Goal: Task Accomplishment & Management: Complete application form

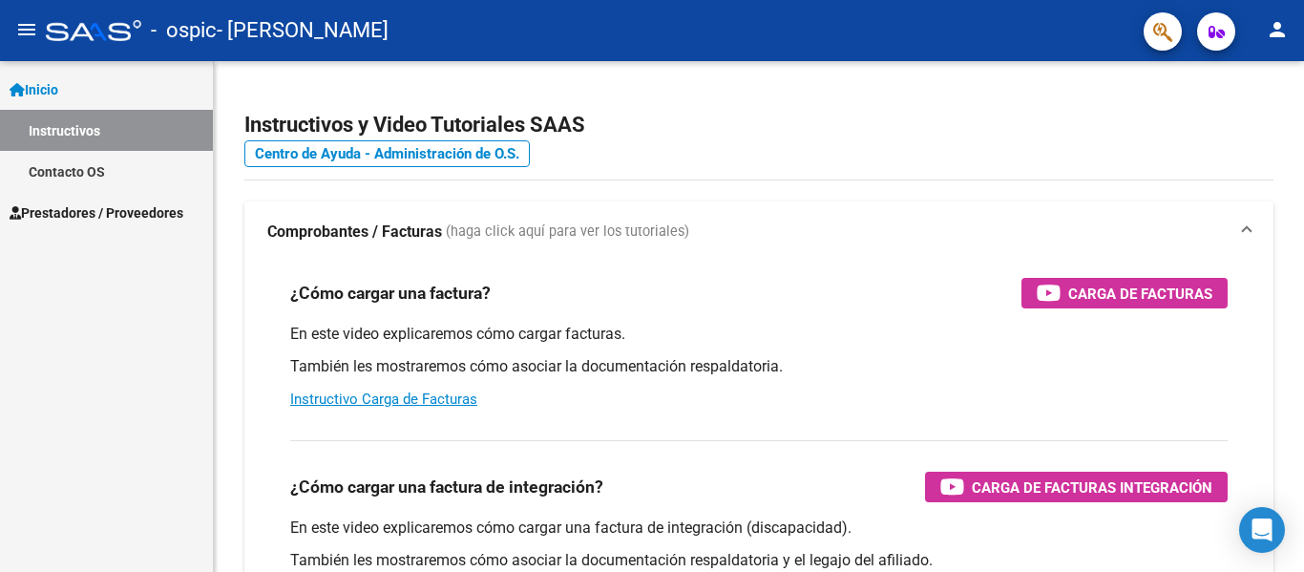
click at [173, 212] on span "Prestadores / Proveedores" at bounding box center [97, 212] width 174 height 21
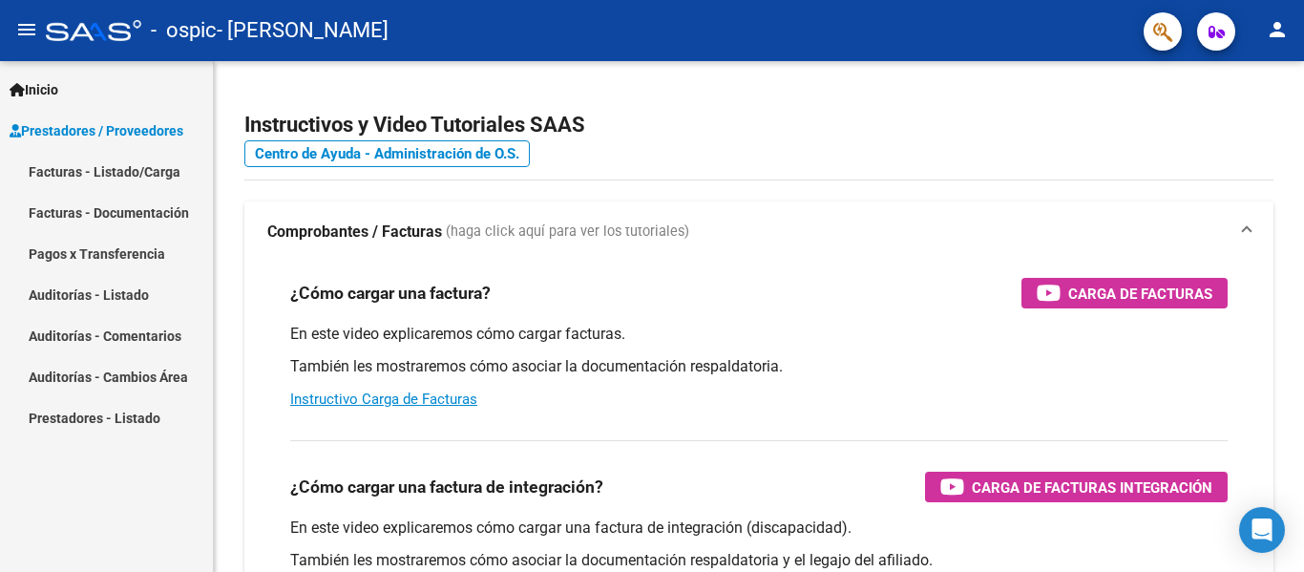
click at [158, 176] on link "Facturas - Listado/Carga" at bounding box center [106, 171] width 213 height 41
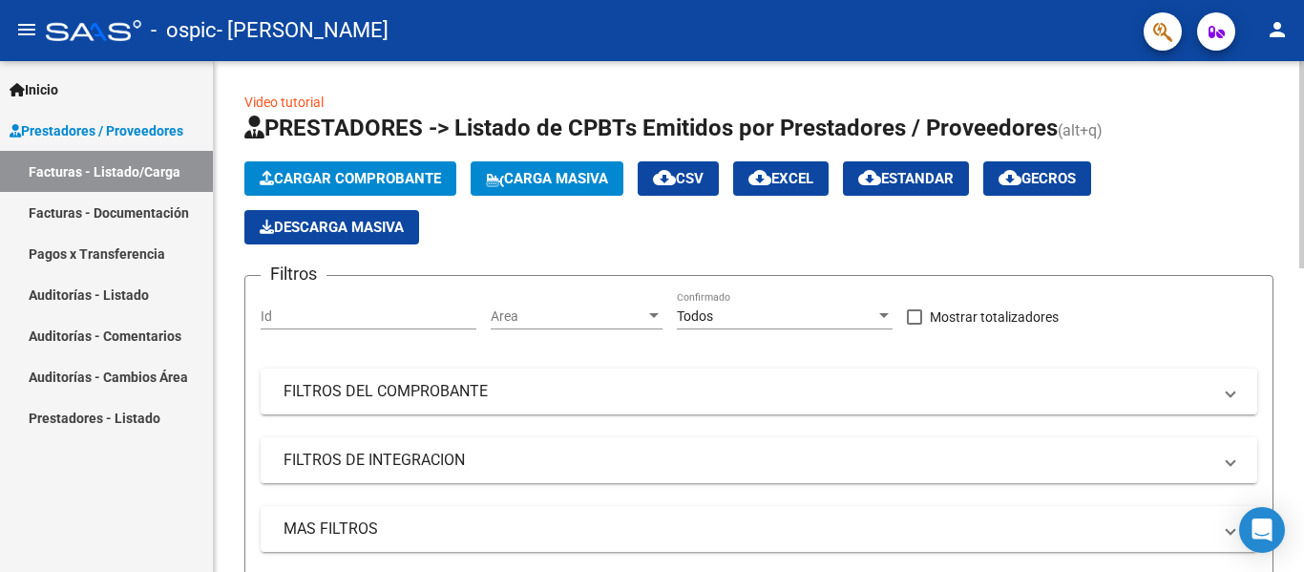
click at [322, 170] on span "Cargar Comprobante" at bounding box center [350, 178] width 181 height 17
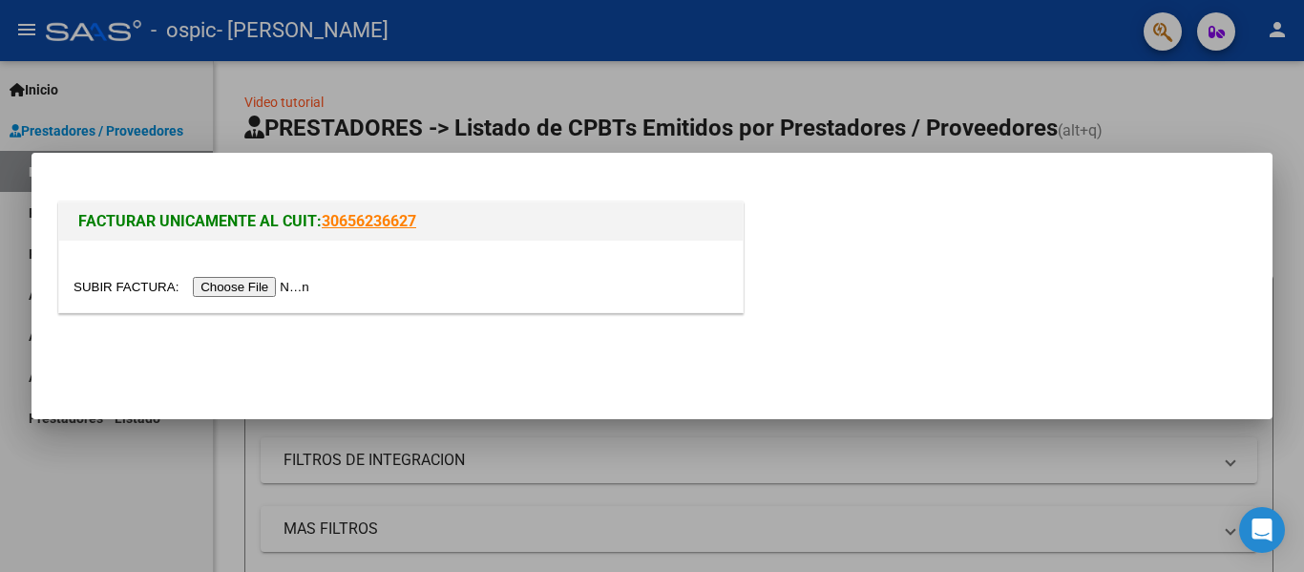
click at [282, 289] on input "file" at bounding box center [195, 287] width 242 height 20
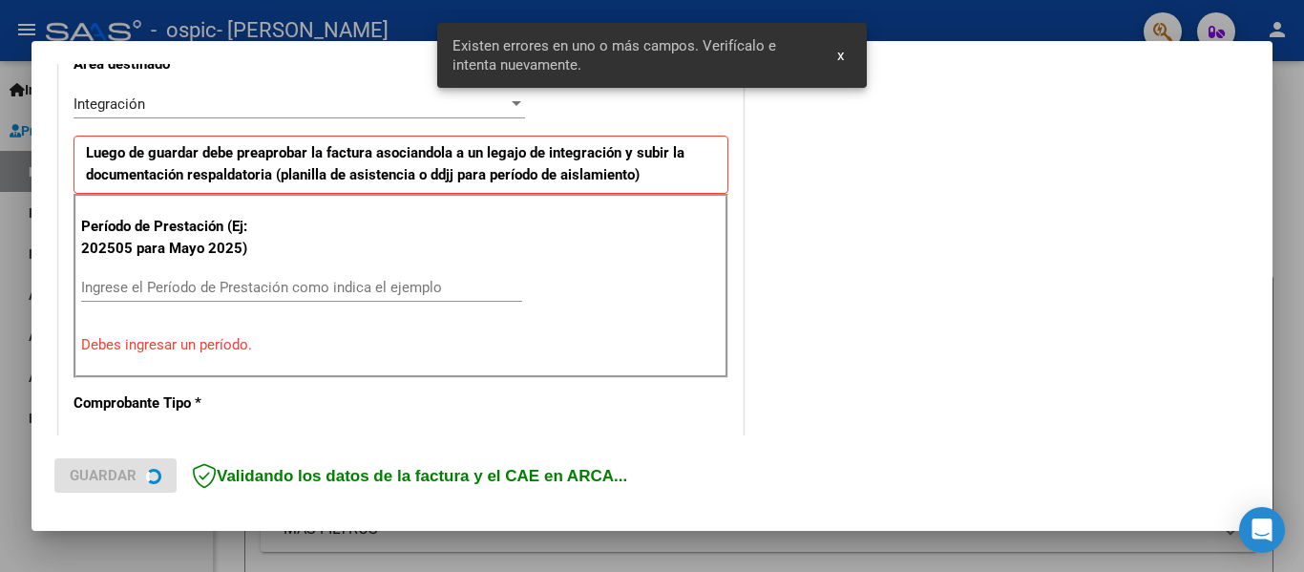
scroll to position [443, 0]
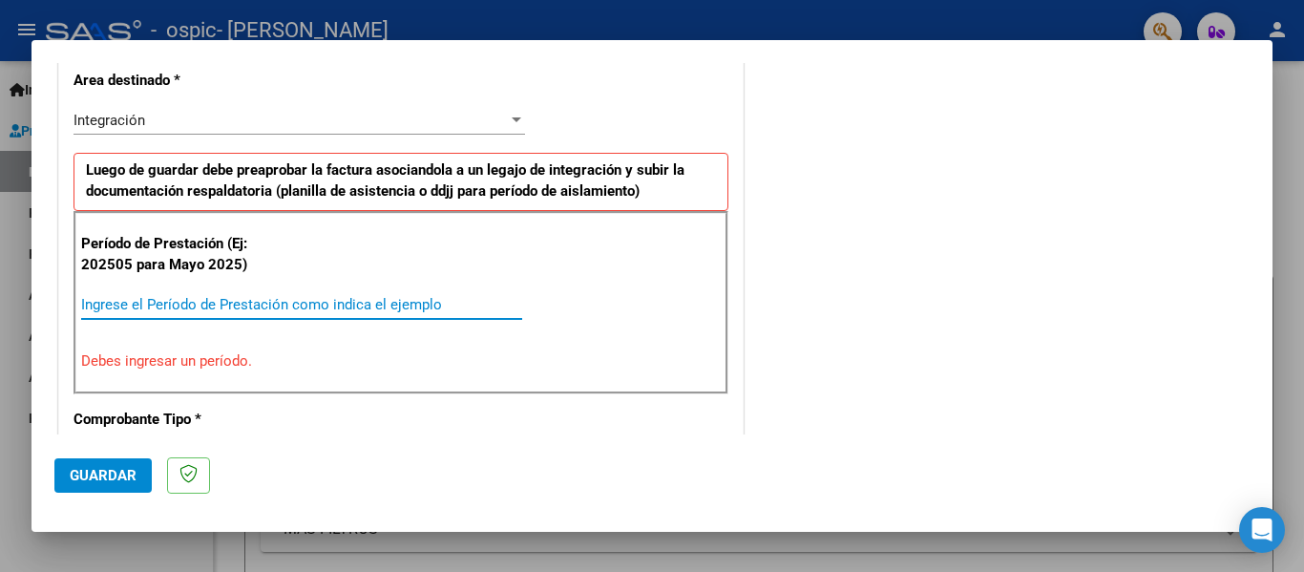
click at [289, 304] on input "Ingrese el Período de Prestación como indica el ejemplo" at bounding box center [301, 304] width 441 height 17
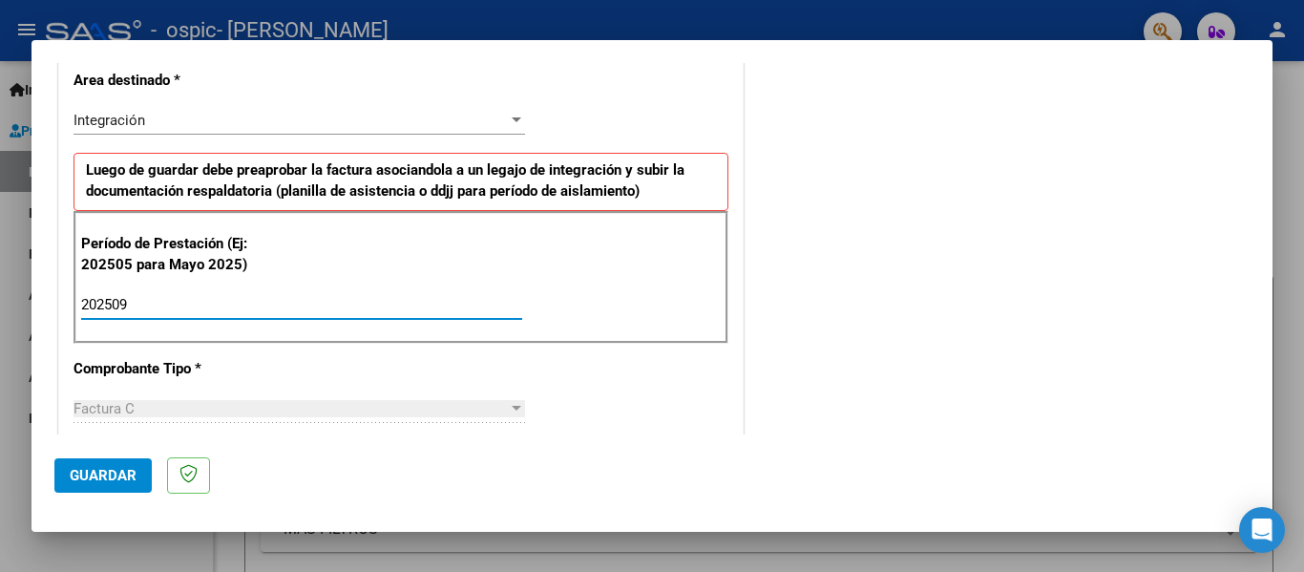
type input "202509"
click at [323, 371] on div "CUIT * 27-37903133-7 Ingresar CUIT ANALISIS PRESTADOR [PERSON_NAME] [PERSON_NAM…" at bounding box center [401, 577] width 684 height 1437
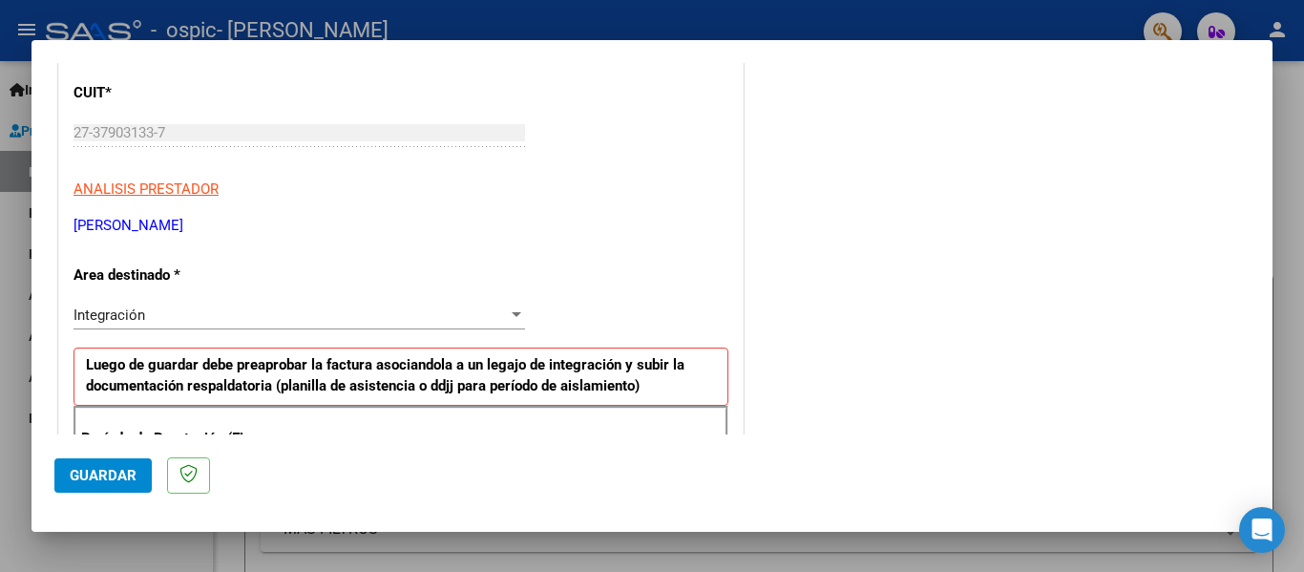
scroll to position [0, 0]
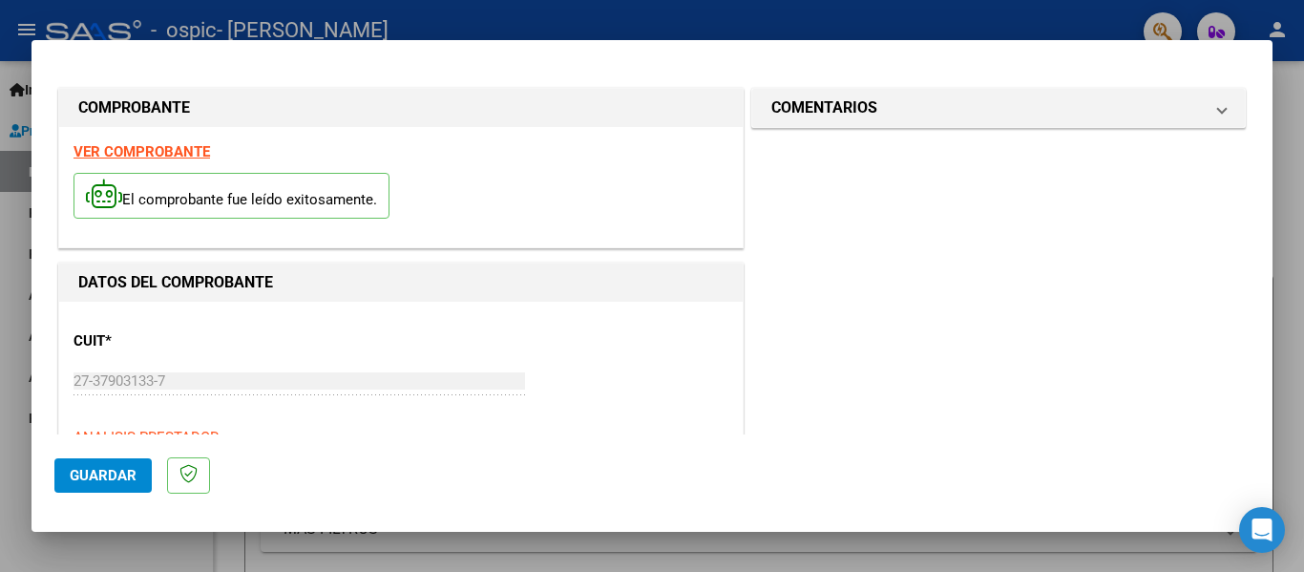
click at [128, 474] on span "Guardar" at bounding box center [103, 475] width 67 height 17
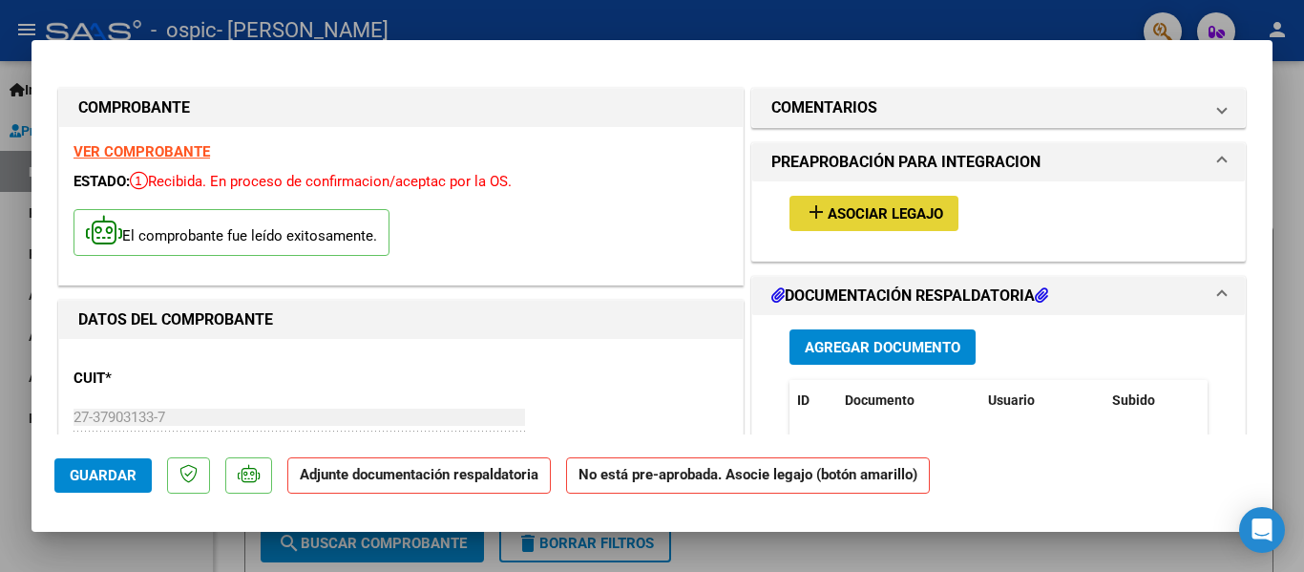
click at [870, 219] on span "Asociar Legajo" at bounding box center [886, 213] width 116 height 17
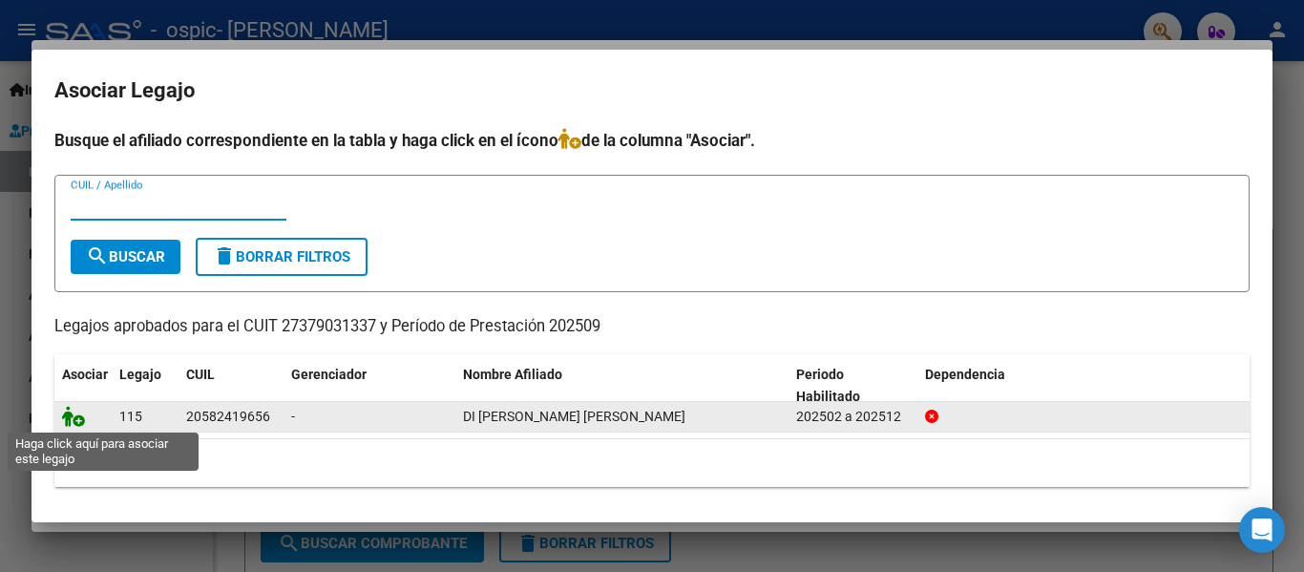
click at [82, 416] on icon at bounding box center [73, 416] width 23 height 21
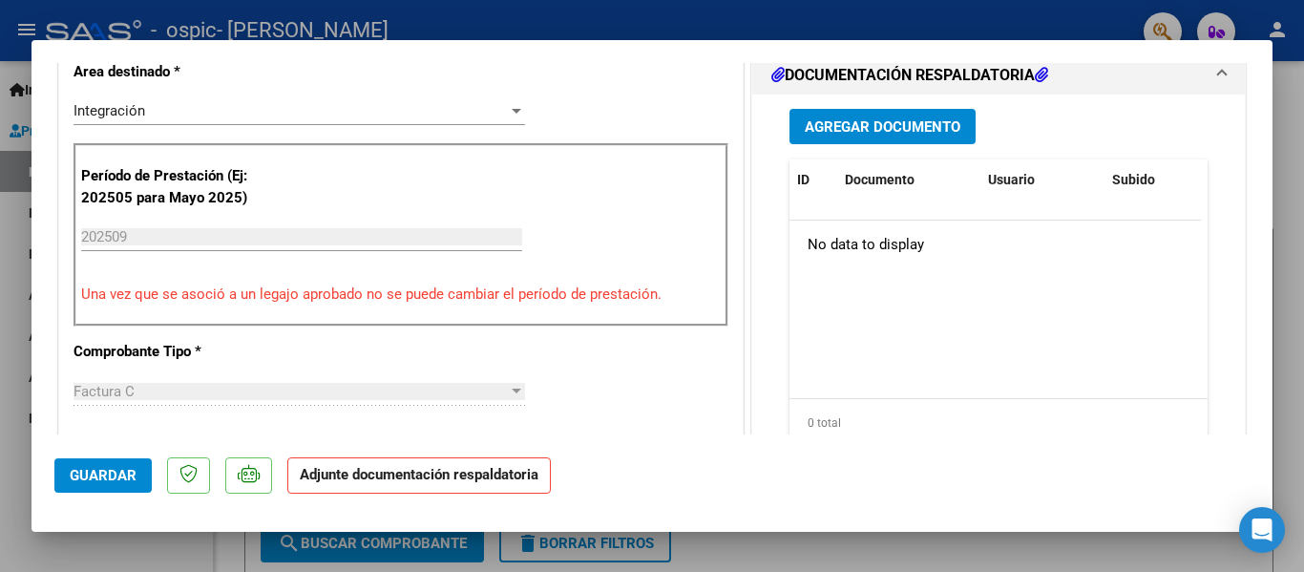
scroll to position [496, 0]
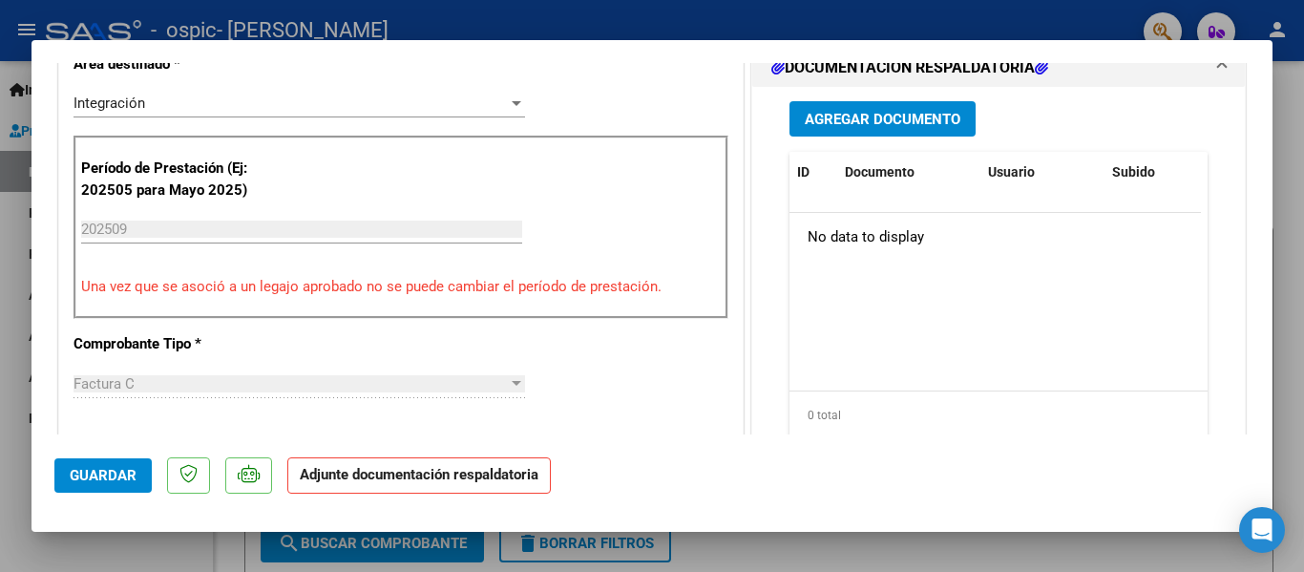
click at [867, 116] on span "Agregar Documento" at bounding box center [883, 119] width 156 height 17
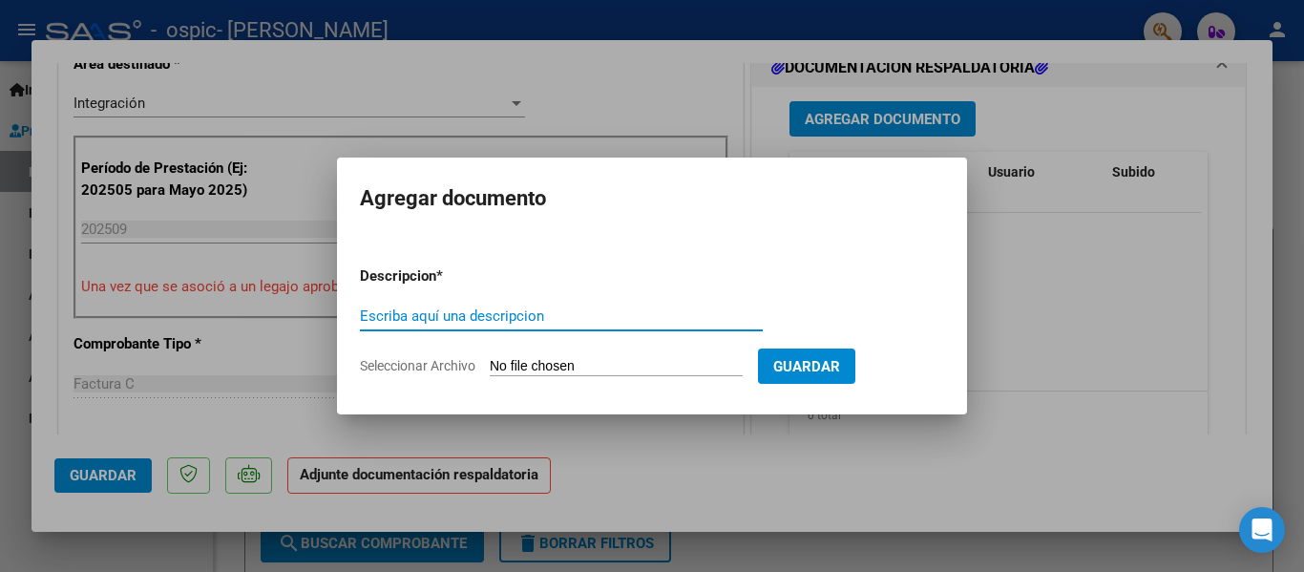
click at [538, 364] on input "Seleccionar Archivo" at bounding box center [616, 367] width 253 height 18
type input "C:\fakepath\Asistencia [DATE] [PERSON_NAME] (1).pdf"
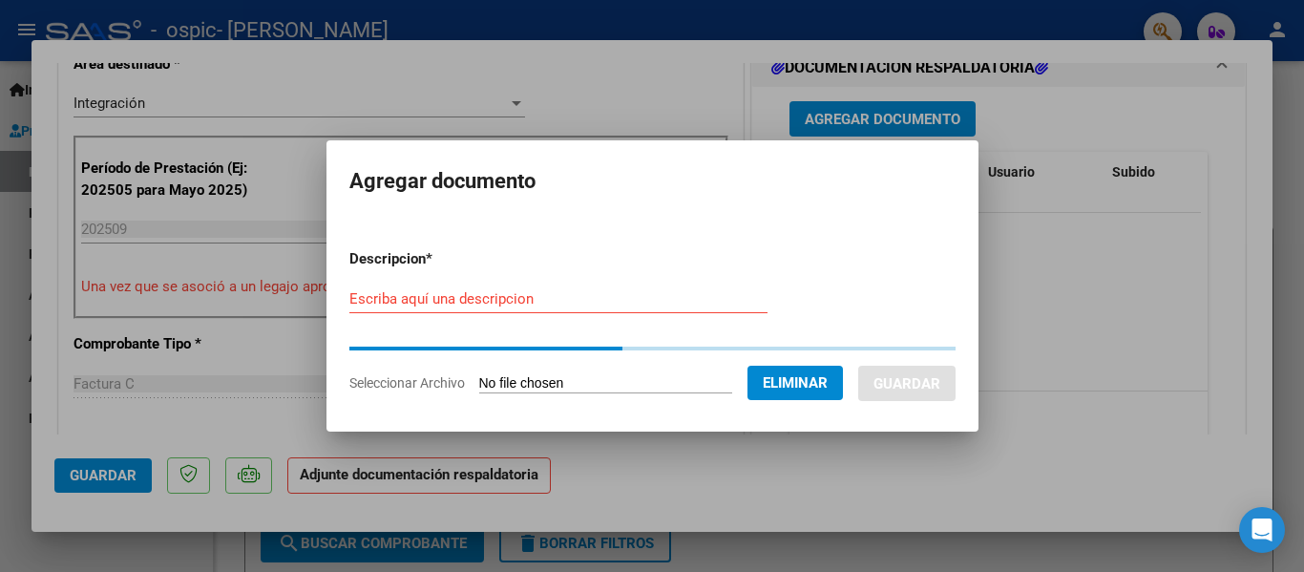
click at [428, 301] on input "Escriba aquí una descripcion" at bounding box center [558, 298] width 418 height 17
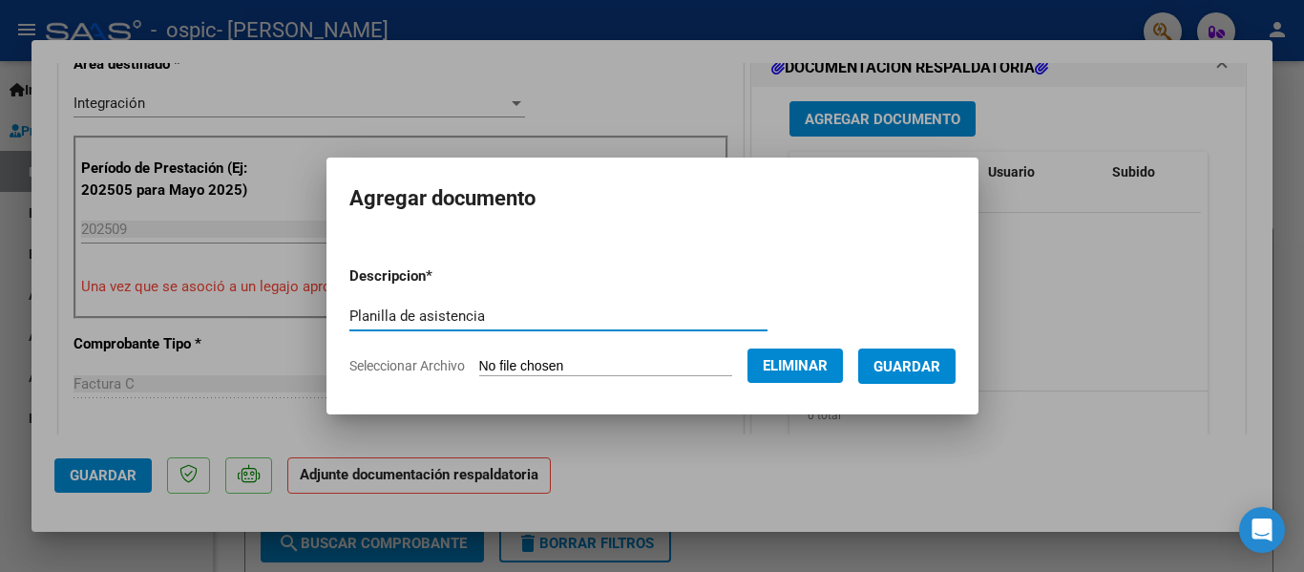
type input "Planilla de asistencia"
click at [911, 366] on span "Guardar" at bounding box center [907, 366] width 67 height 17
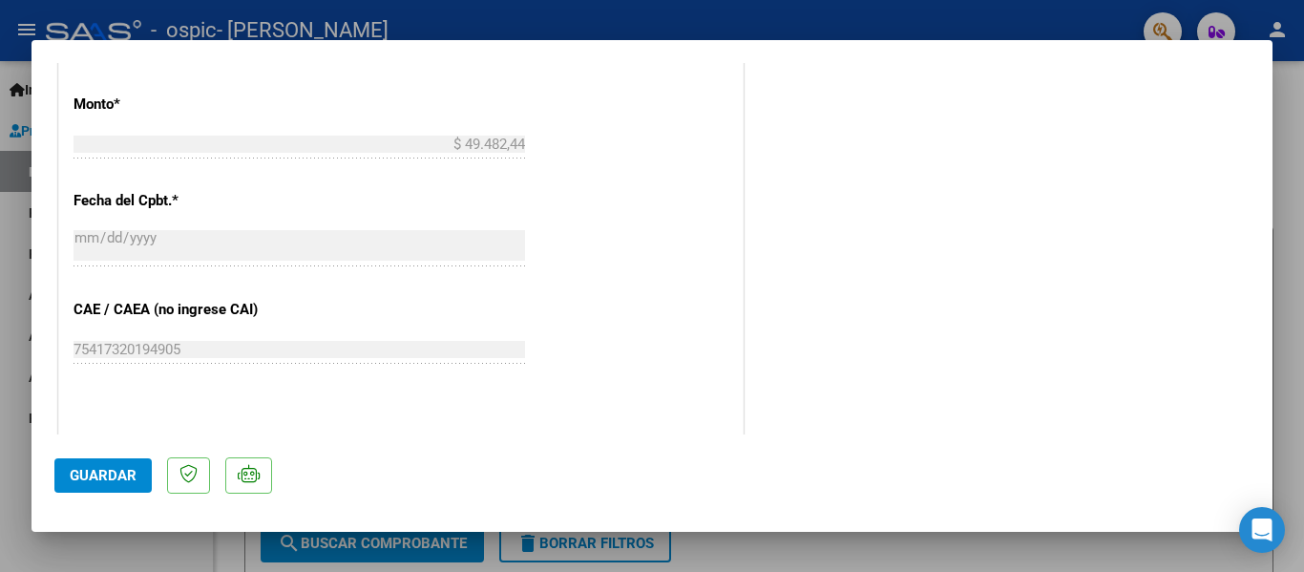
scroll to position [1031, 0]
click at [129, 475] on span "Guardar" at bounding box center [103, 475] width 67 height 17
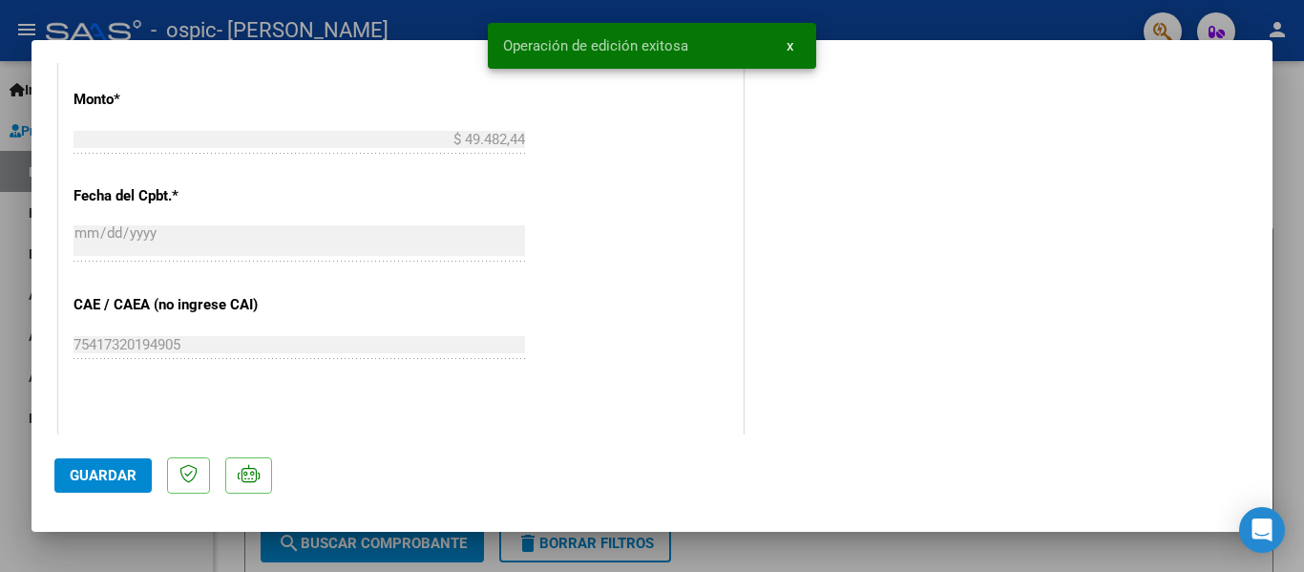
click at [1297, 128] on div at bounding box center [652, 286] width 1304 height 572
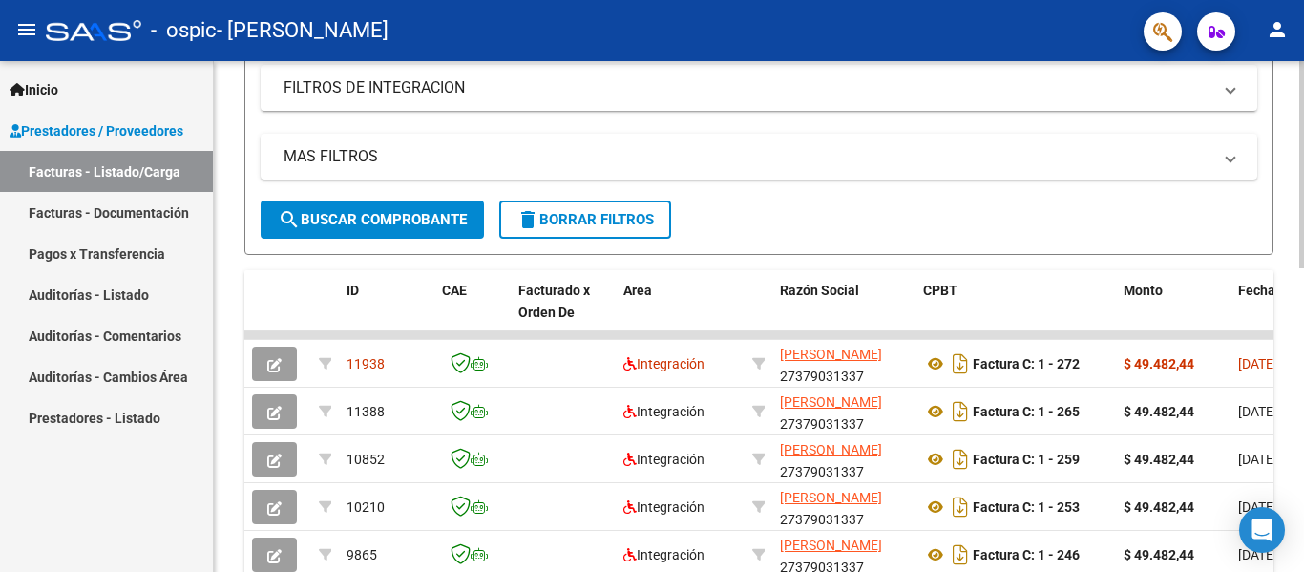
scroll to position [376, 0]
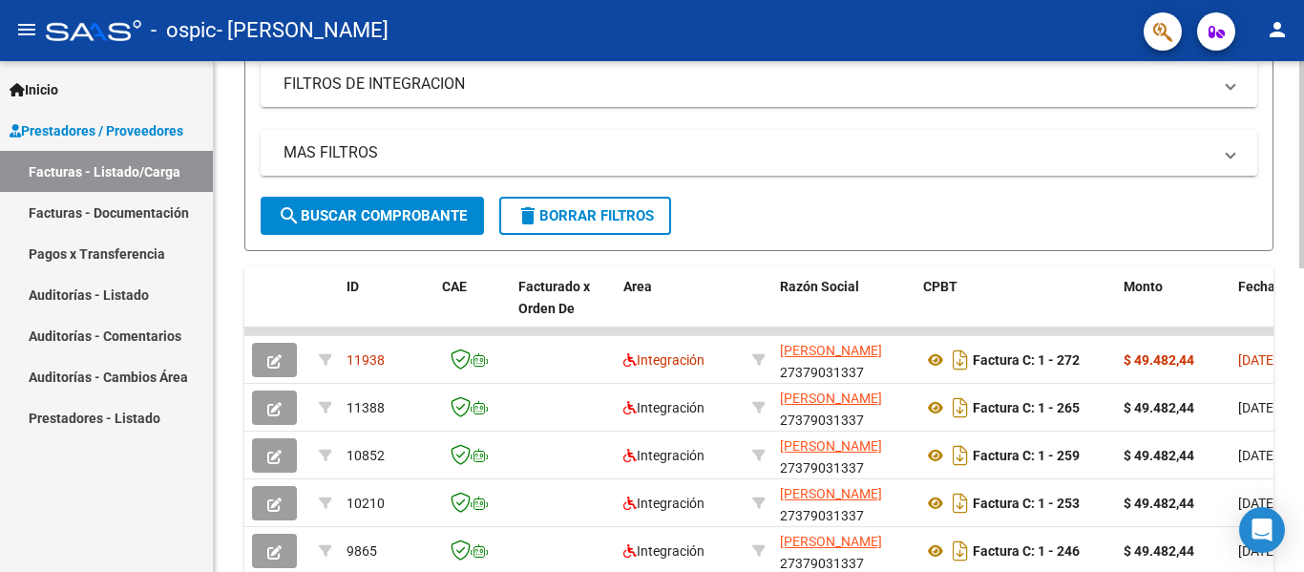
click at [1303, 328] on div at bounding box center [1301, 320] width 5 height 207
